Goal: Information Seeking & Learning: Learn about a topic

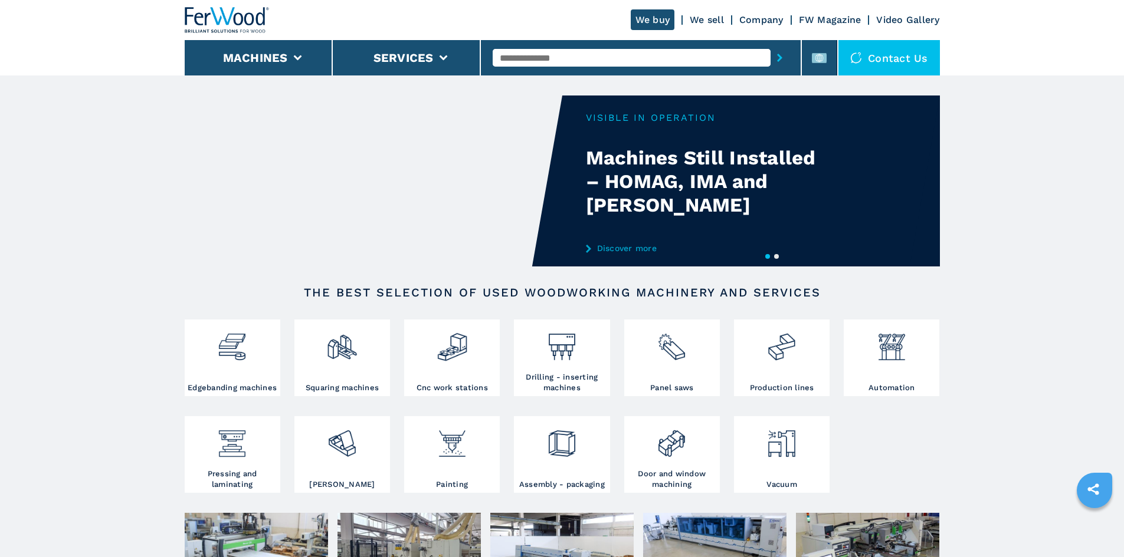
click at [506, 55] on input "text" at bounding box center [632, 58] width 278 height 18
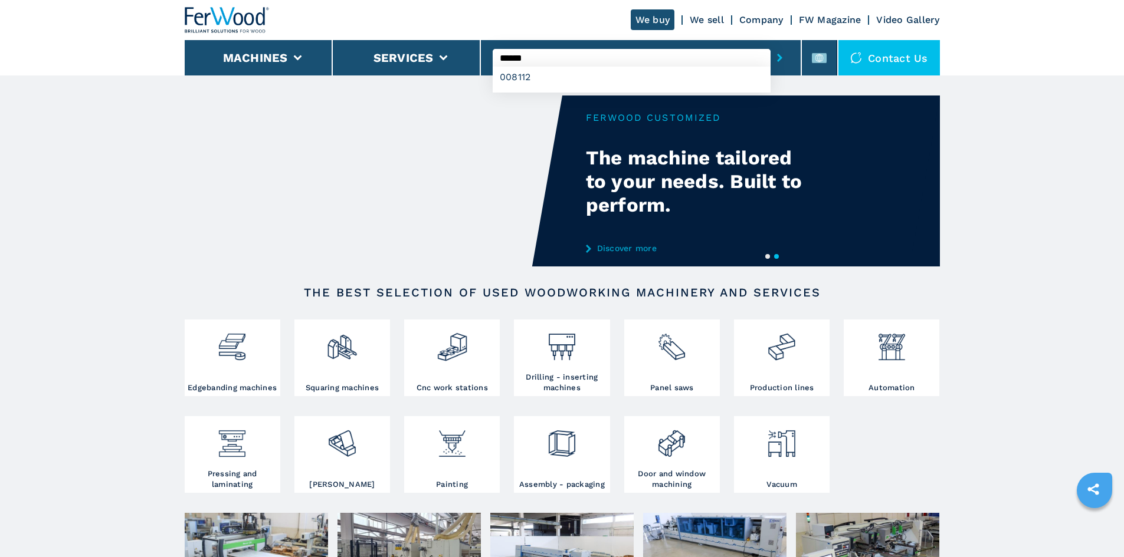
type input "******"
click at [777, 56] on icon "submit-button" at bounding box center [779, 58] width 5 height 8
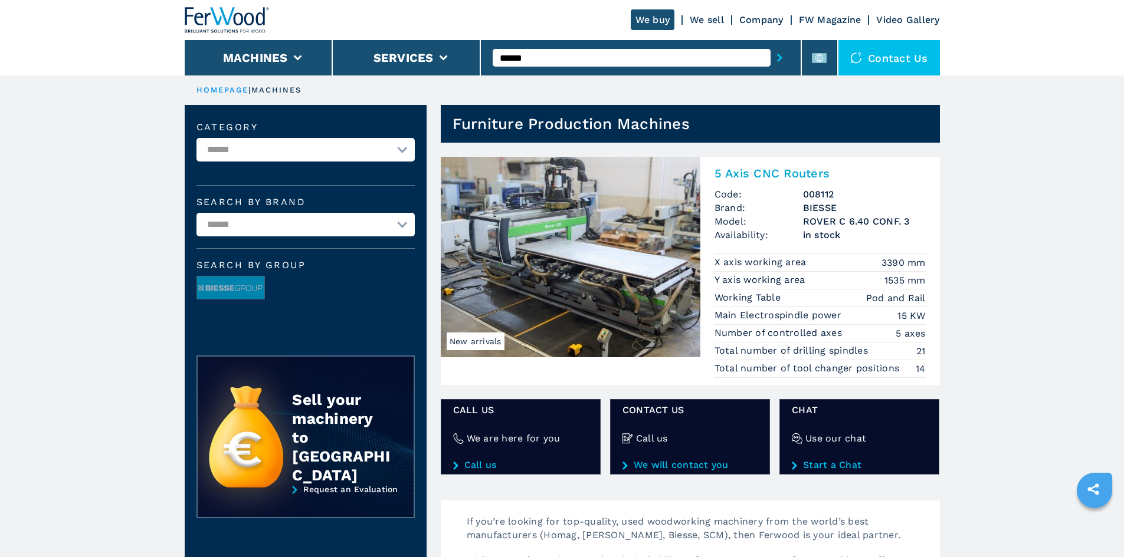
click at [805, 169] on h2 "5 Axis CNC Routers" at bounding box center [819, 173] width 211 height 14
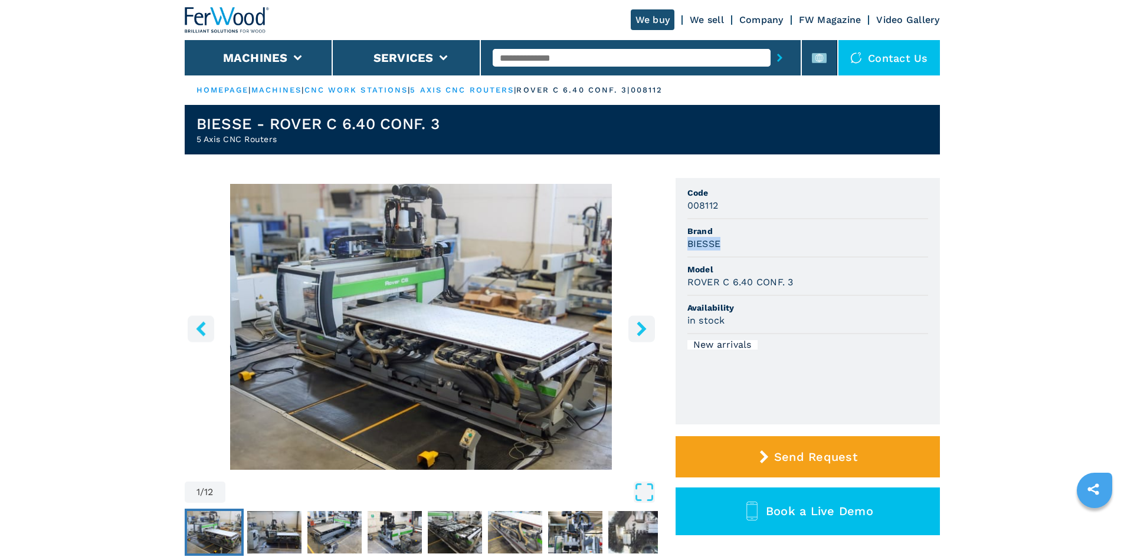
drag, startPoint x: 688, startPoint y: 244, endPoint x: 736, endPoint y: 241, distance: 48.5
click at [736, 241] on div "BIESSE" at bounding box center [807, 244] width 241 height 14
copy h3 "BIESSE"
click at [743, 236] on span "Brand" at bounding box center [807, 231] width 241 height 12
drag, startPoint x: 687, startPoint y: 284, endPoint x: 817, endPoint y: 285, distance: 130.4
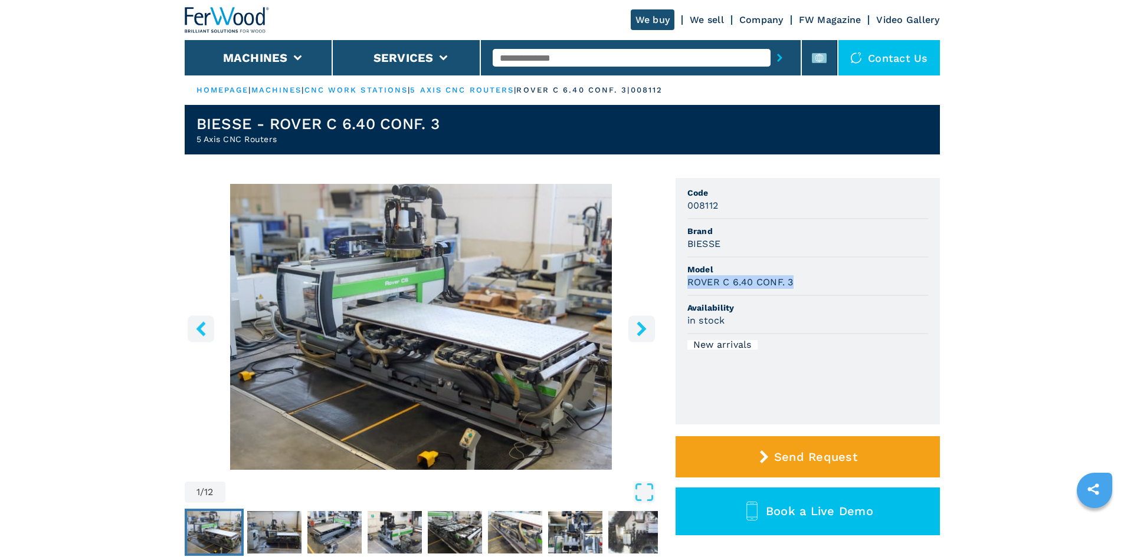
click at [817, 285] on div "ROVER C 6.40 CONF. 3" at bounding box center [807, 282] width 241 height 14
copy h3 "ROVER C 6.40 CONF. 3"
click at [818, 260] on li "Model ROVER C 6.40 CONF. 3" at bounding box center [807, 277] width 241 height 38
drag, startPoint x: 686, startPoint y: 206, endPoint x: 745, endPoint y: 214, distance: 59.6
click at [745, 212] on ul "Code 008112 Brand BIESSE Model ROVER C 6.40 CONF. 3 Availability in stock New a…" at bounding box center [807, 301] width 264 height 247
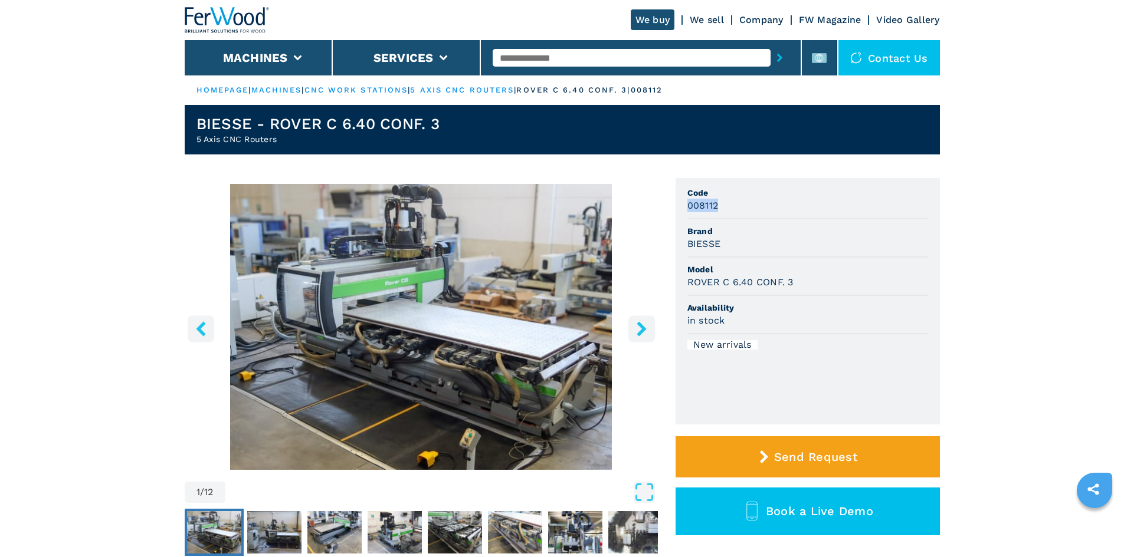
copy h3 "008112"
click at [745, 216] on li "Code 008112" at bounding box center [807, 200] width 241 height 38
